Goal: Find specific page/section: Find specific page/section

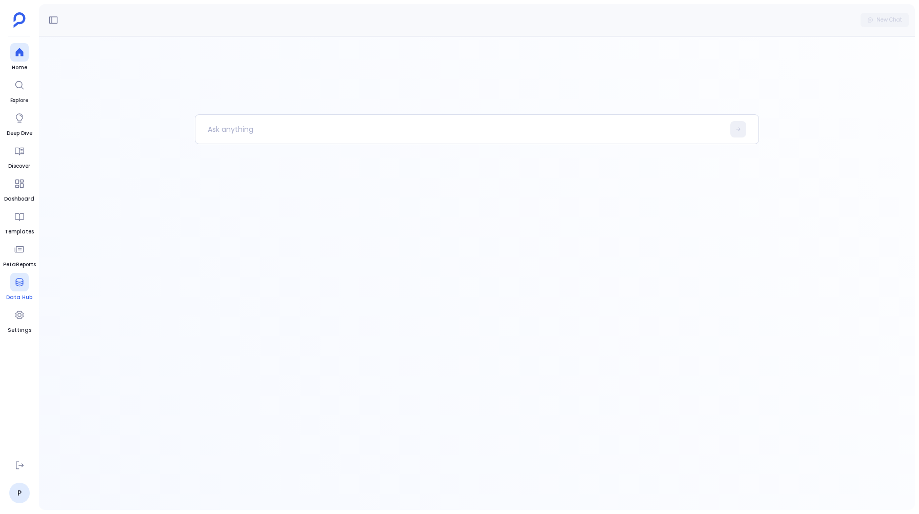
click at [18, 291] on link "Data Hub" at bounding box center [19, 287] width 26 height 29
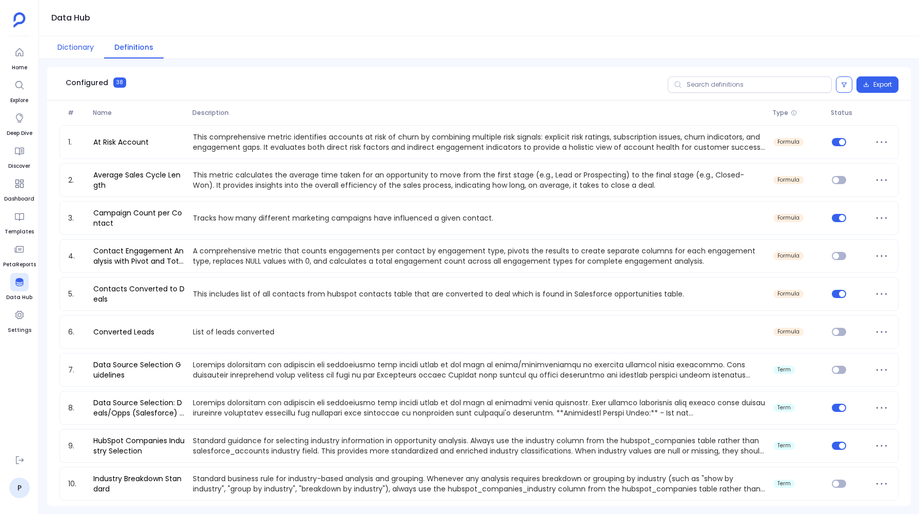
click at [67, 45] on button "Dictionary" at bounding box center [75, 47] width 57 height 22
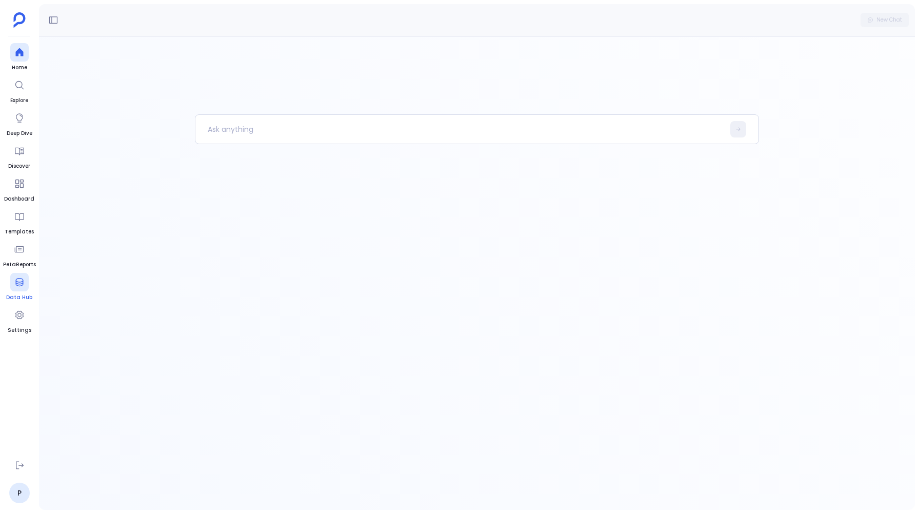
click at [23, 284] on icon at bounding box center [19, 282] width 10 height 10
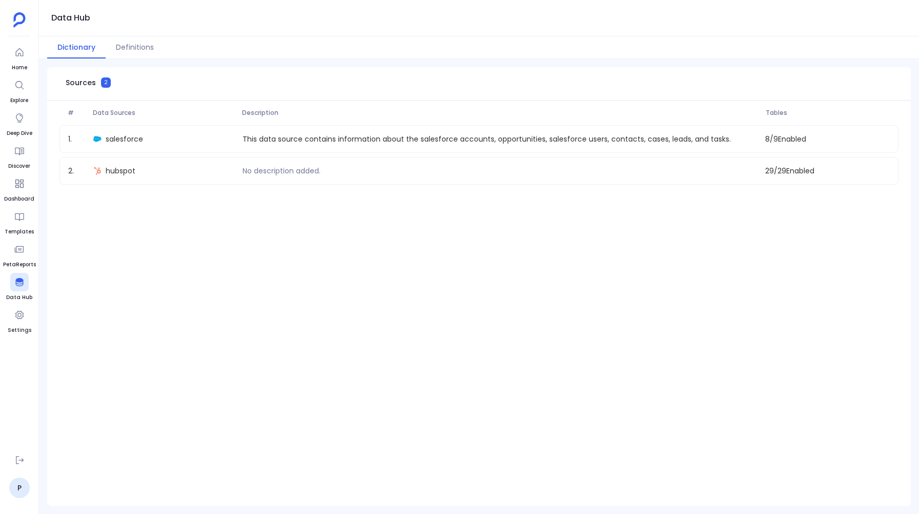
click at [9, 64] on ul "Home Explore Deep Dive Discover Dashboard Templates PetaReports Data Hub Settin…" at bounding box center [19, 244] width 33 height 403
click at [30, 46] on ul "Home Explore Deep Dive Discover Dashboard Templates PetaReports Data Hub Settin…" at bounding box center [19, 244] width 33 height 403
click at [28, 46] on ul "Home Explore Deep Dive Discover Dashboard Templates PetaReports Data Hub Settin…" at bounding box center [19, 244] width 33 height 403
click at [14, 55] on icon at bounding box center [19, 52] width 10 height 10
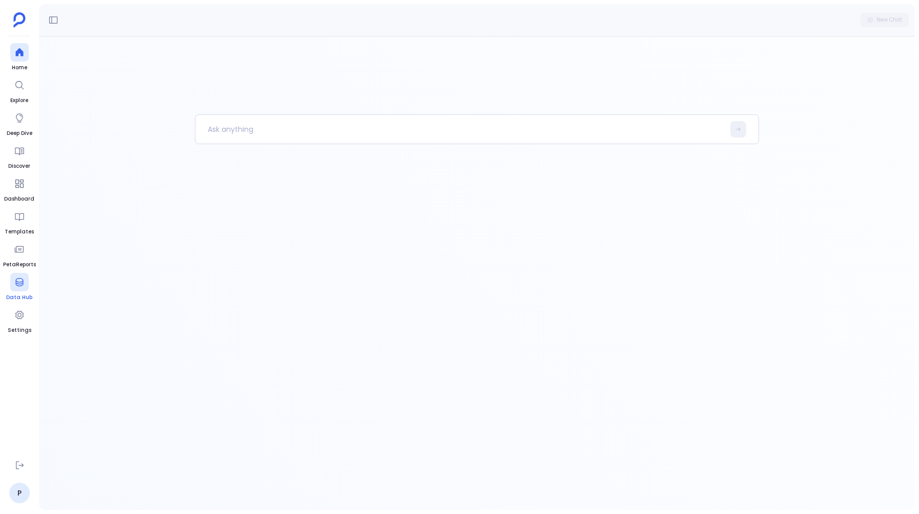
click at [19, 282] on icon at bounding box center [19, 282] width 8 height 8
click at [236, 132] on p at bounding box center [459, 129] width 529 height 27
click at [739, 127] on icon at bounding box center [739, 129] width 6 height 6
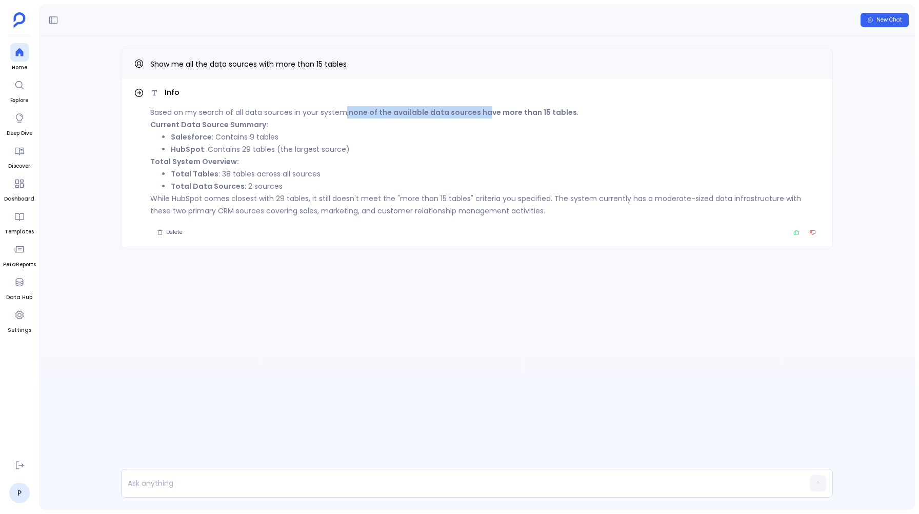
drag, startPoint x: 344, startPoint y: 108, endPoint x: 489, endPoint y: 118, distance: 145.0
click at [489, 118] on p "Based on my search of all data sources in your system, none of the available da…" at bounding box center [485, 112] width 670 height 12
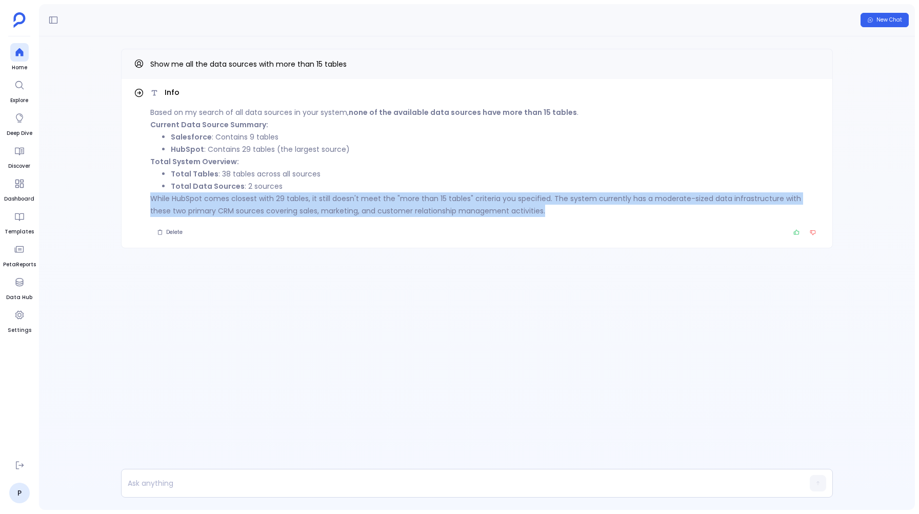
drag, startPoint x: 148, startPoint y: 198, endPoint x: 516, endPoint y: 218, distance: 368.3
click at [516, 218] on div "Info Based on my search of all data sources in your system, none of the availab…" at bounding box center [477, 163] width 686 height 152
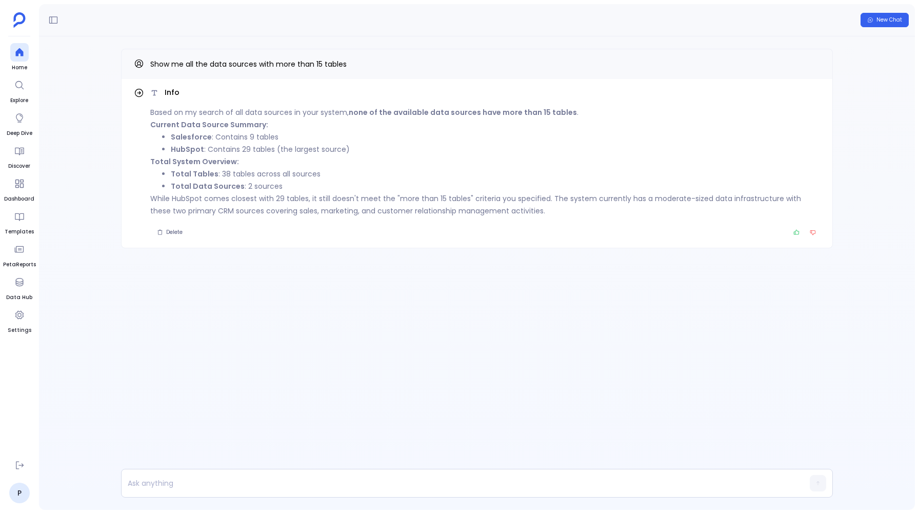
click at [447, 275] on div "Info Based on my search of all data sources in your system, none of the availab…" at bounding box center [477, 168] width 876 height 265
click at [331, 61] on span "Show me all the data sources with more than 15 tables" at bounding box center [248, 64] width 196 height 10
click at [817, 63] on button "Copy" at bounding box center [814, 63] width 12 height 12
click at [341, 63] on span "Show me all the data sources with more than 15 tables" at bounding box center [248, 64] width 196 height 10
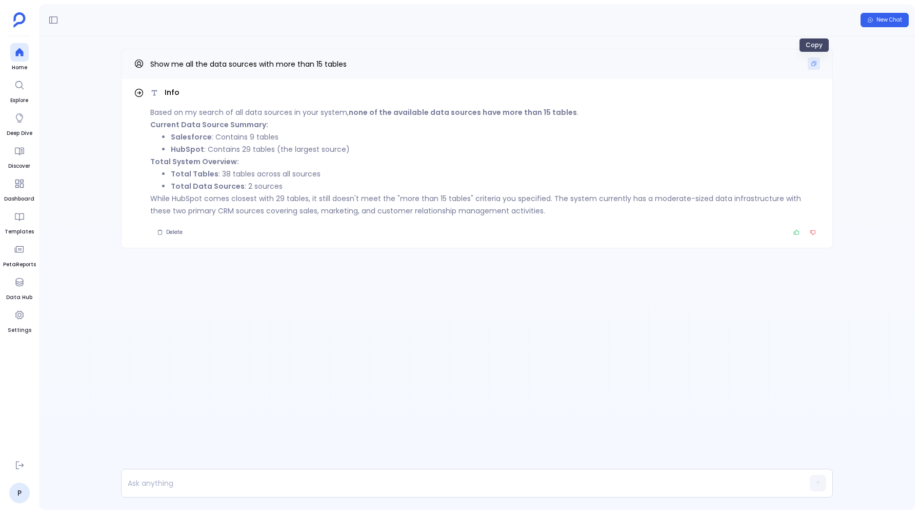
click at [816, 64] on icon "Copy" at bounding box center [814, 64] width 6 height 6
click at [813, 67] on button "Copy" at bounding box center [814, 63] width 12 height 12
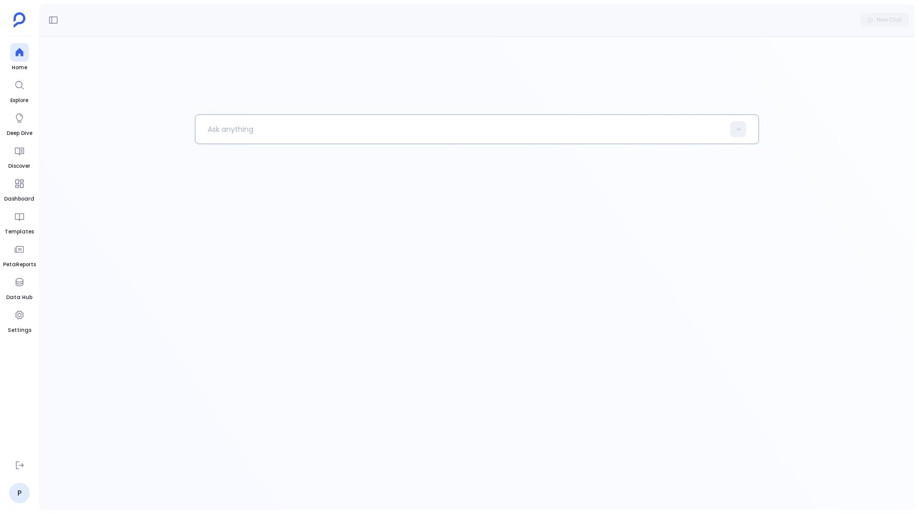
click at [288, 136] on p at bounding box center [459, 129] width 529 height 27
click at [741, 128] on icon at bounding box center [739, 129] width 6 height 6
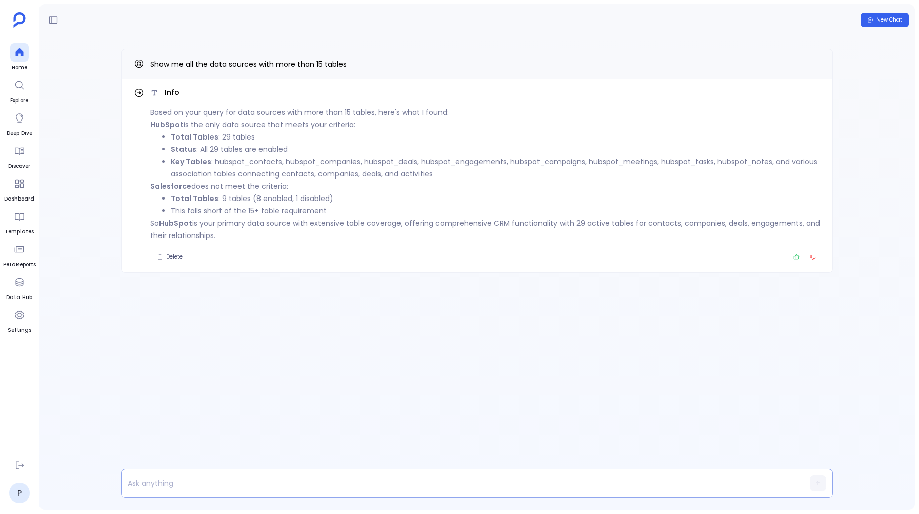
click at [193, 488] on p at bounding box center [457, 483] width 671 height 14
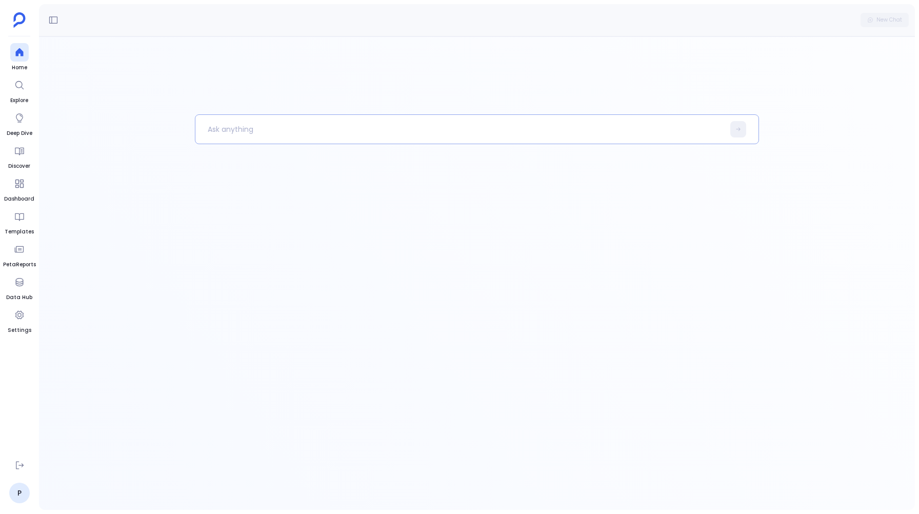
click at [380, 127] on p at bounding box center [459, 129] width 529 height 27
click at [734, 124] on button at bounding box center [738, 129] width 16 height 16
click at [220, 131] on p at bounding box center [459, 129] width 529 height 27
click at [738, 132] on button at bounding box center [738, 129] width 16 height 16
click at [230, 133] on p at bounding box center [459, 129] width 529 height 27
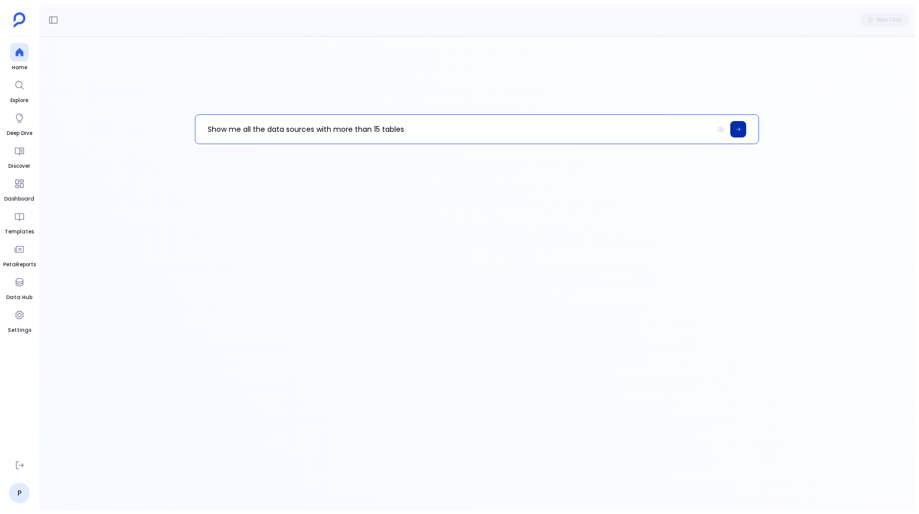
click at [739, 130] on icon at bounding box center [738, 130] width 4 height 4
